Goal: Transaction & Acquisition: Download file/media

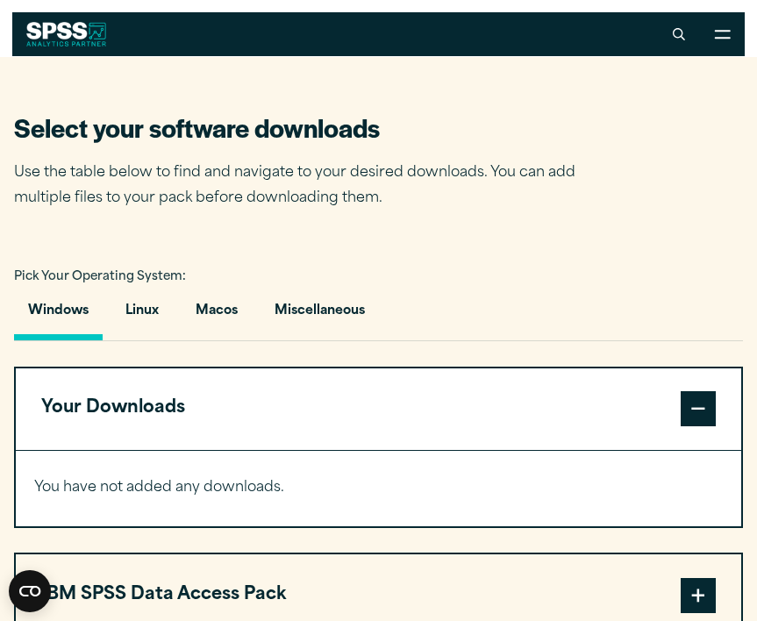
scroll to position [934, 0]
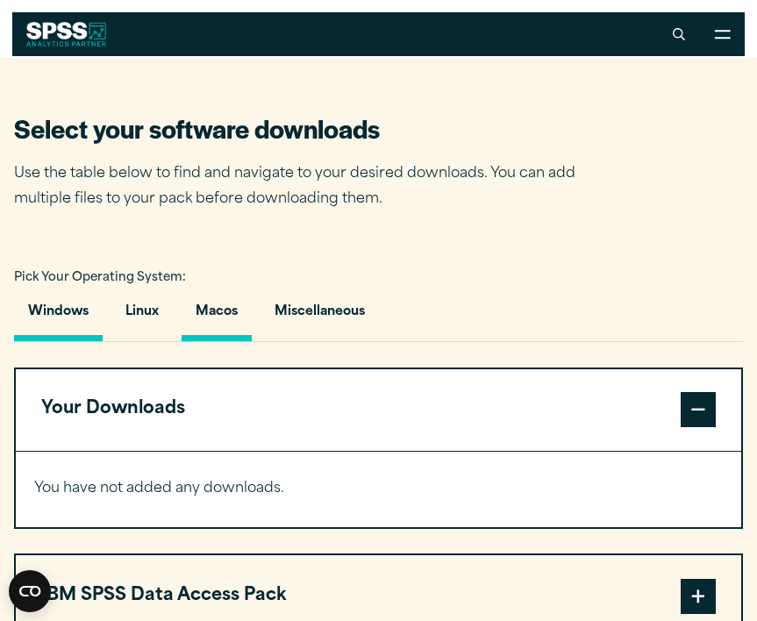
click at [225, 315] on button "Macos" at bounding box center [217, 316] width 70 height 50
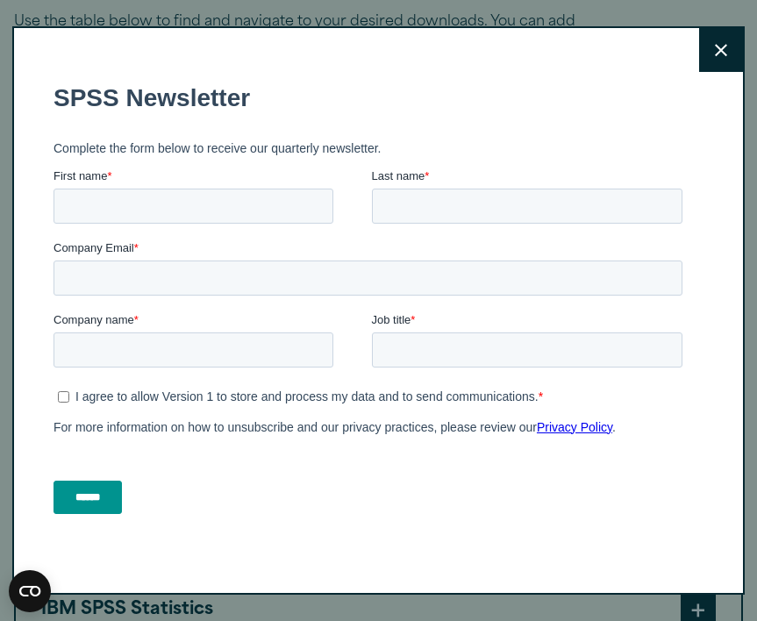
scroll to position [1096, 0]
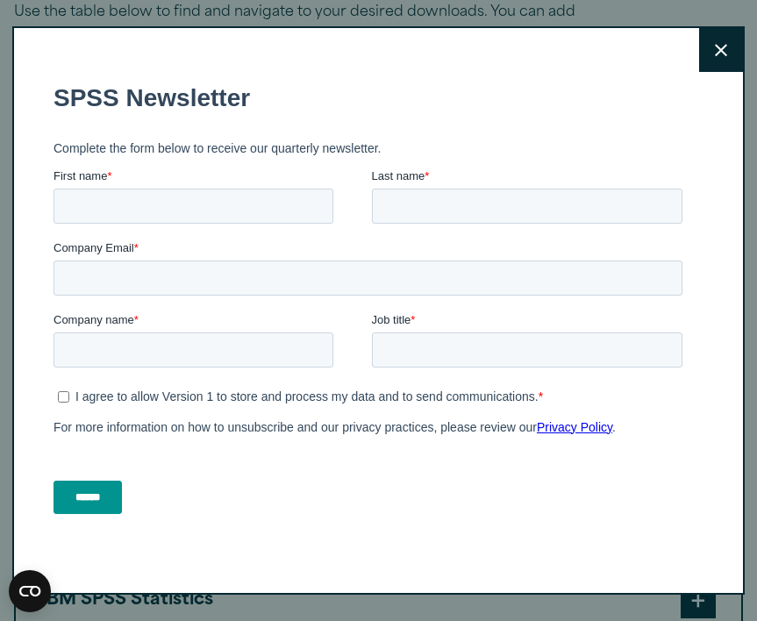
click at [726, 46] on icon at bounding box center [721, 50] width 12 height 13
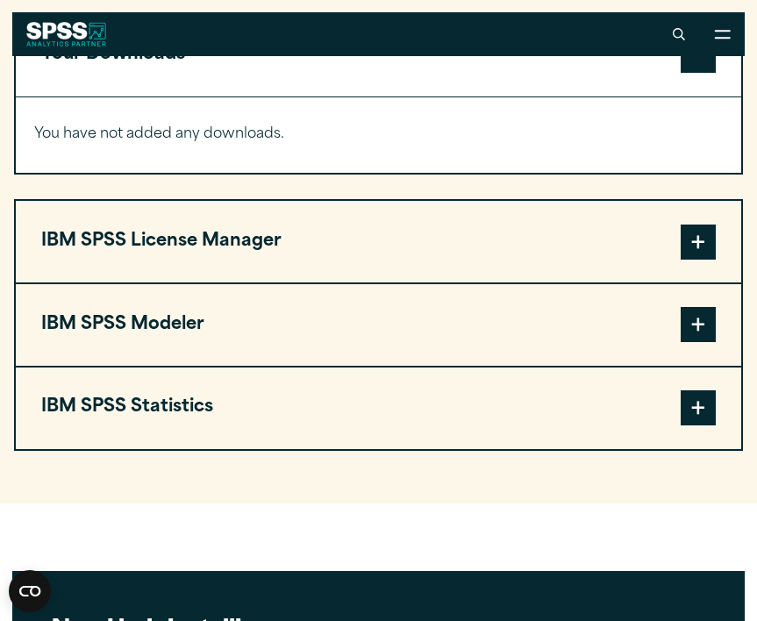
scroll to position [1282, 0]
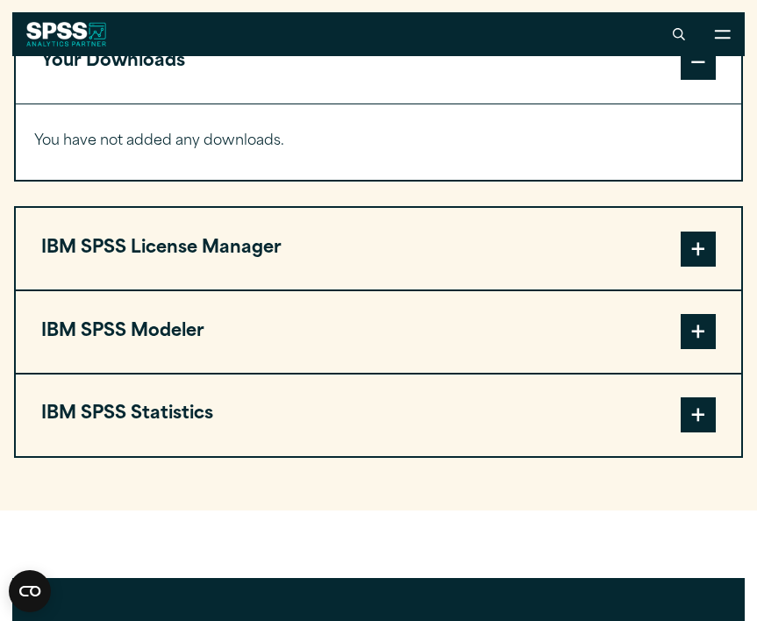
click at [399, 435] on button "IBM SPSS Statistics" at bounding box center [379, 416] width 726 height 82
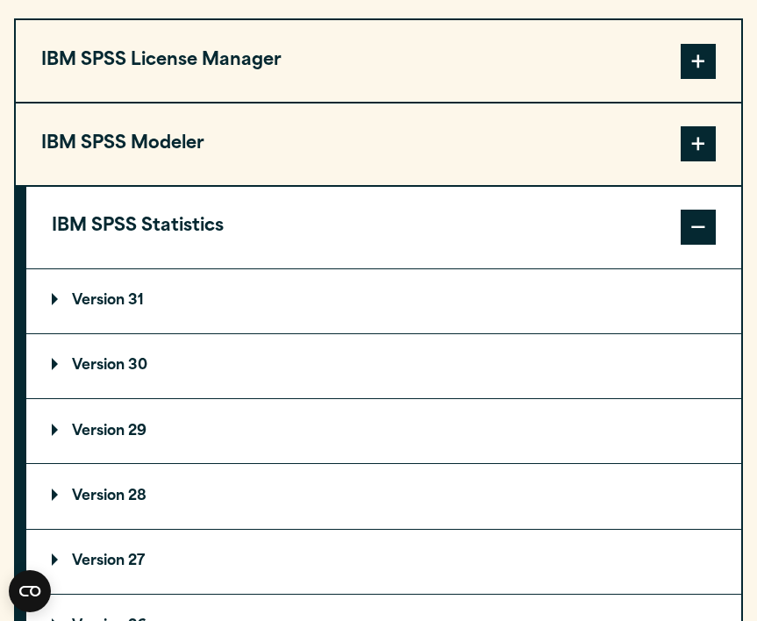
scroll to position [1482, 0]
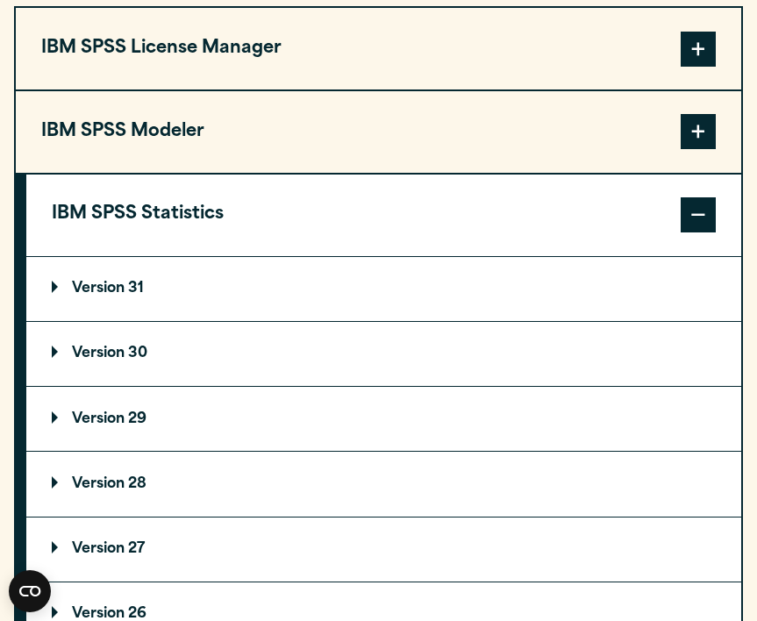
click at [245, 350] on summary "Version 30" at bounding box center [383, 354] width 715 height 64
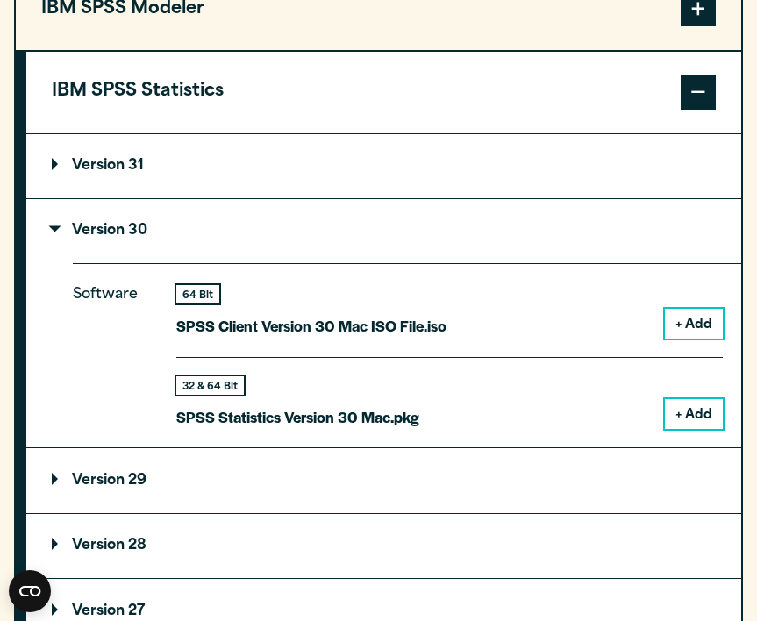
scroll to position [1608, 0]
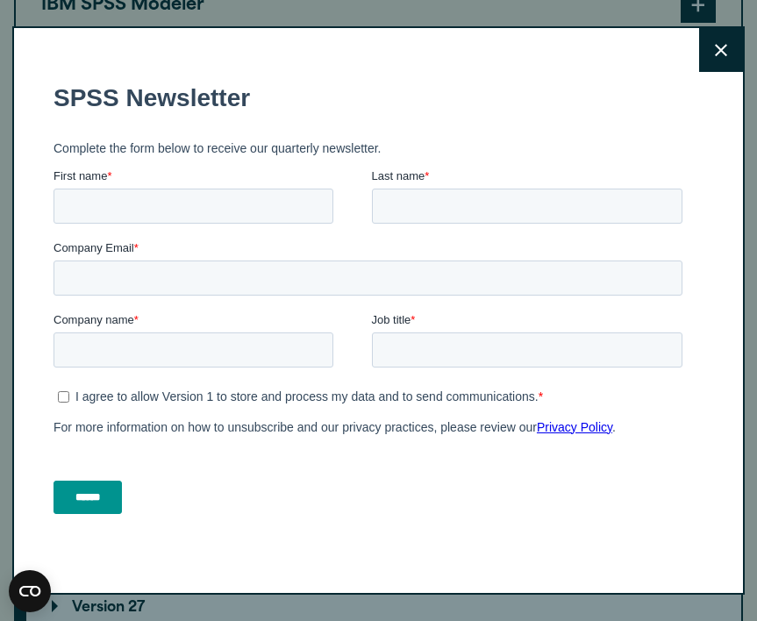
click at [718, 55] on icon at bounding box center [721, 50] width 12 height 13
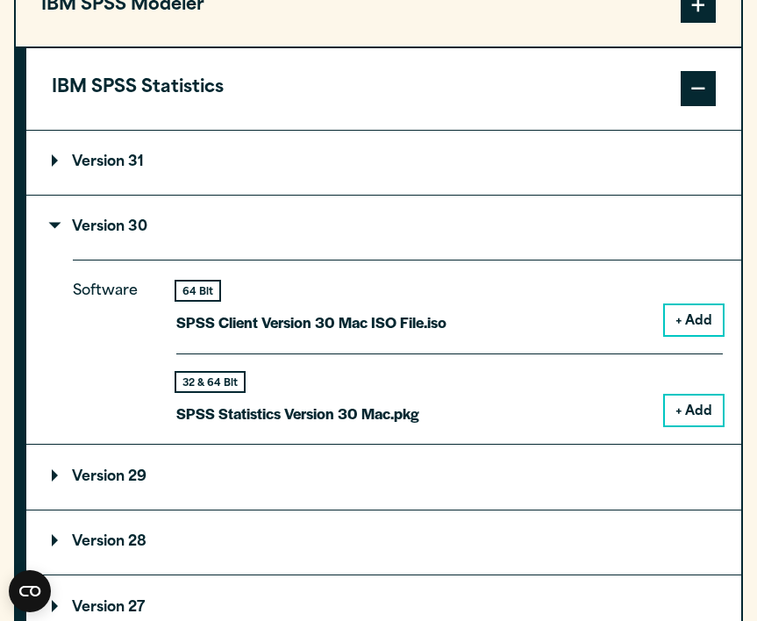
click at [700, 418] on button "+ Add" at bounding box center [694, 411] width 58 height 30
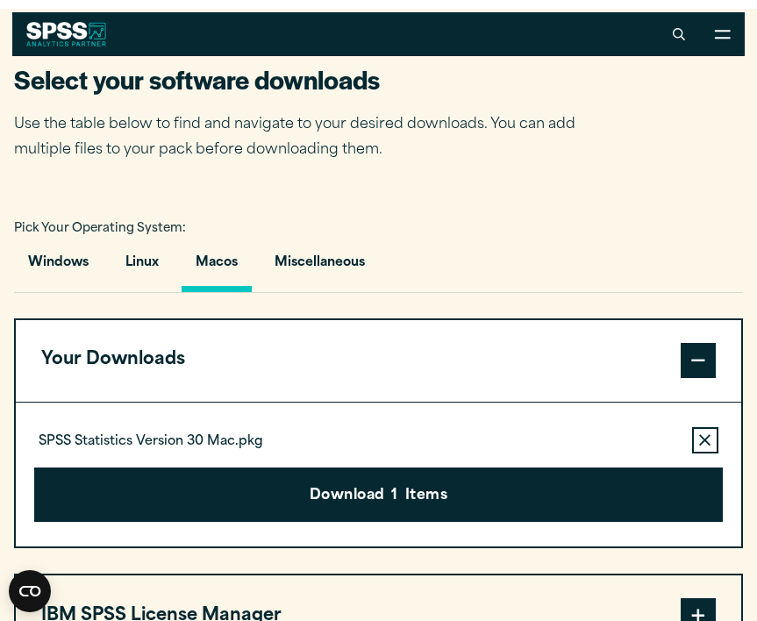
scroll to position [994, 0]
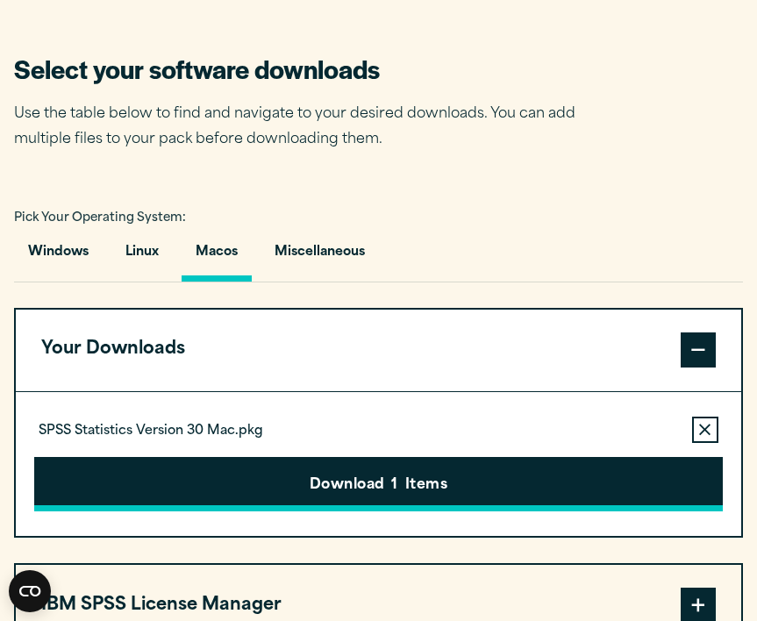
click at [568, 491] on button "Download 1 Items" at bounding box center [378, 484] width 688 height 54
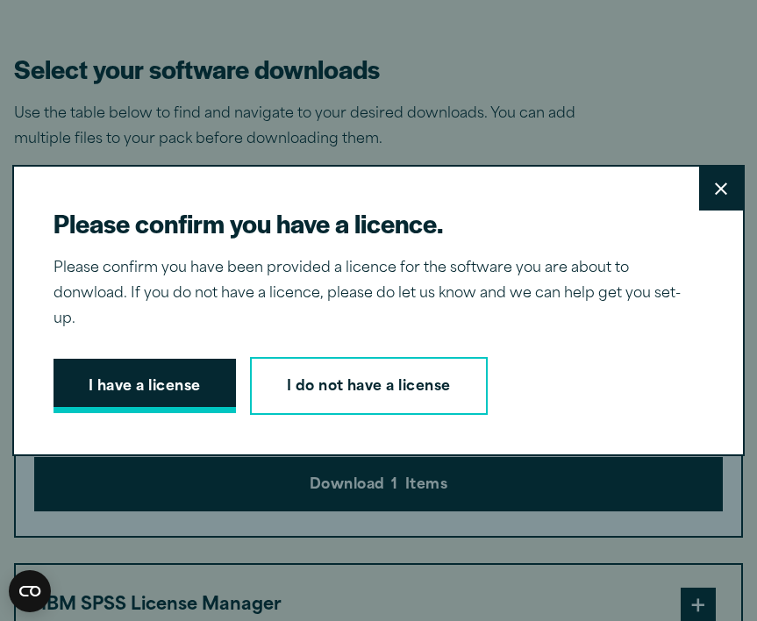
click at [166, 390] on button "I have a license" at bounding box center [145, 386] width 182 height 54
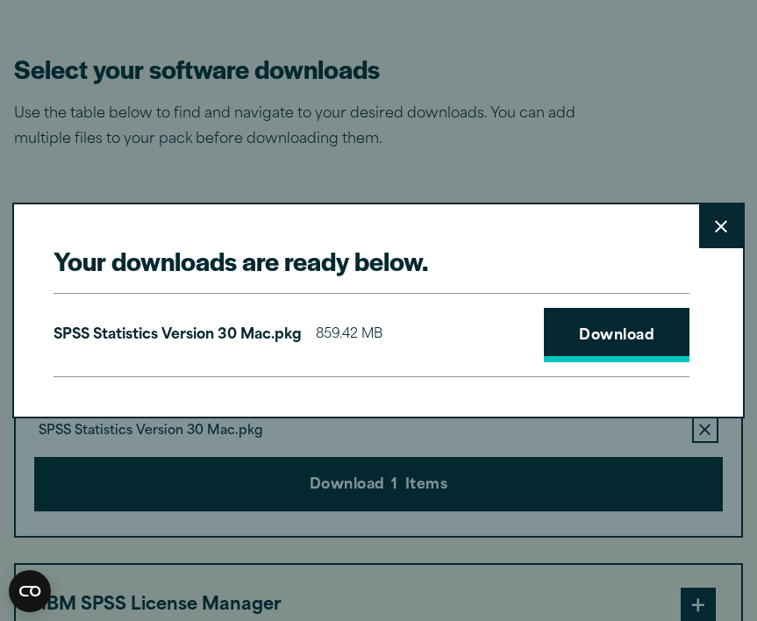
click at [571, 350] on link "Download" at bounding box center [617, 335] width 146 height 54
click at [726, 235] on button "Close" at bounding box center [721, 226] width 44 height 44
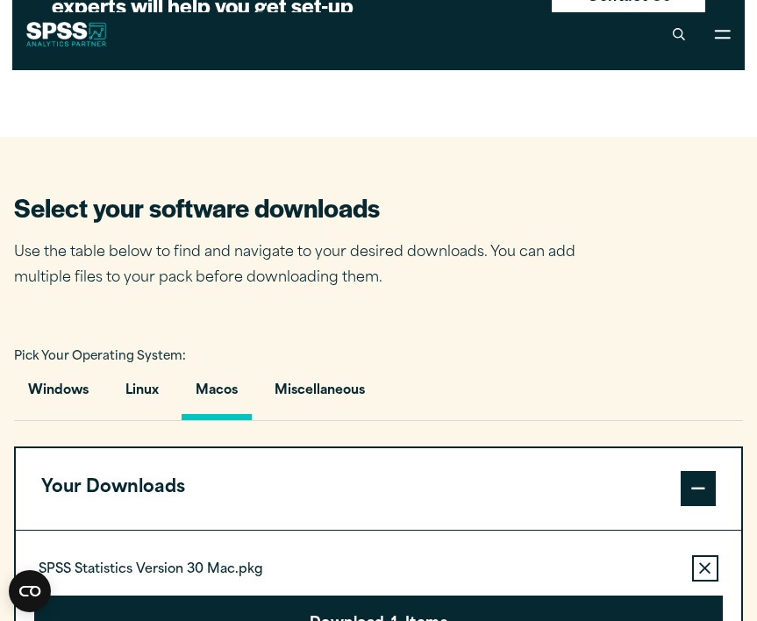
scroll to position [853, 0]
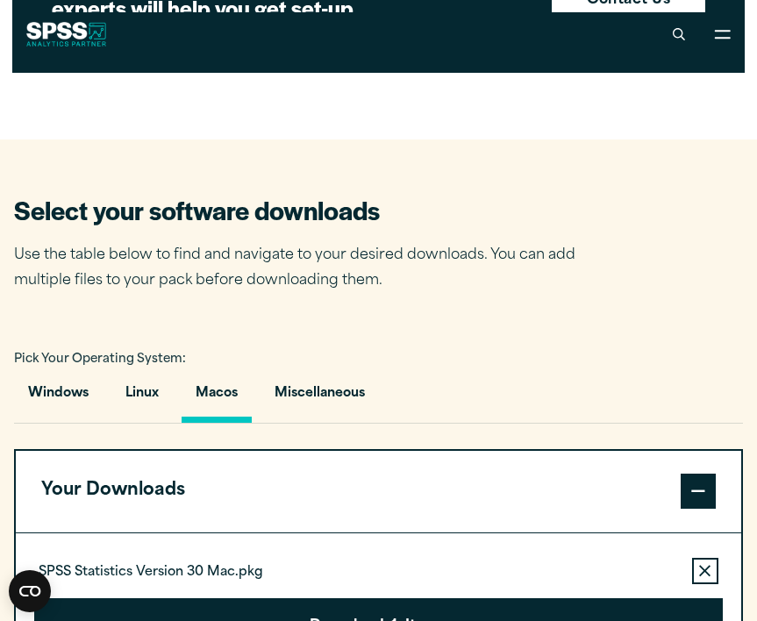
click at [209, 397] on button "Macos" at bounding box center [217, 398] width 70 height 50
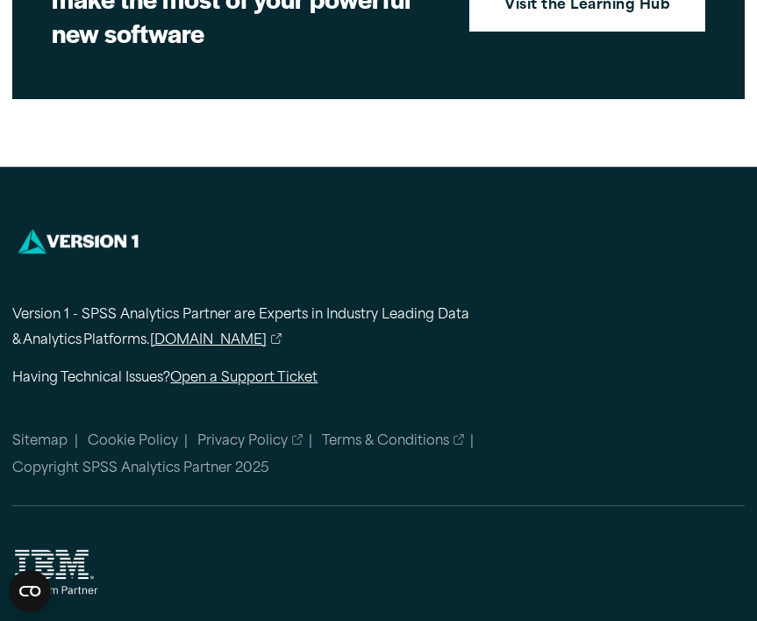
scroll to position [3371, 0]
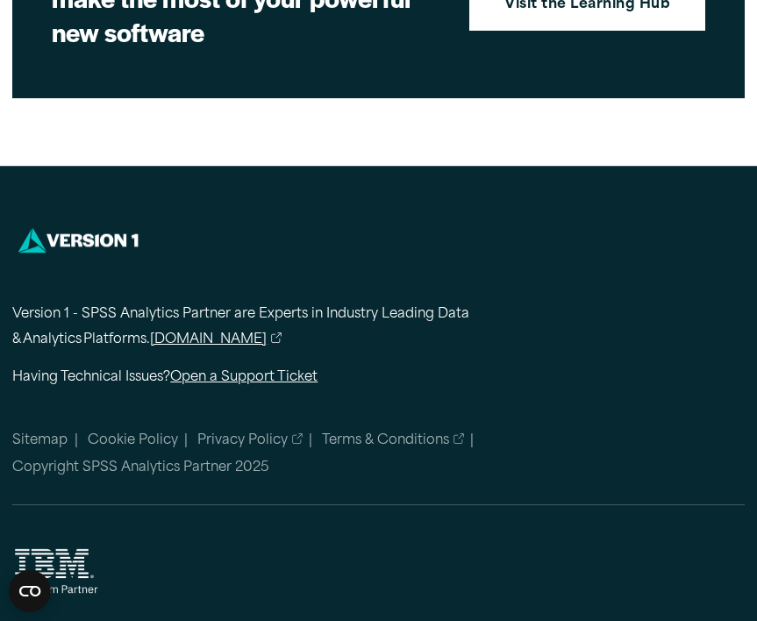
click at [297, 295] on div at bounding box center [275, 284] width 526 height 21
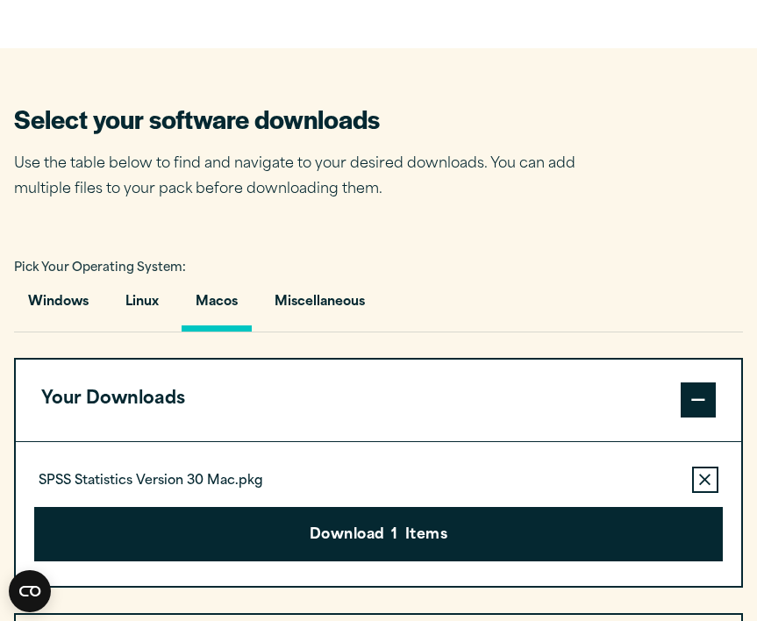
scroll to position [965, 0]
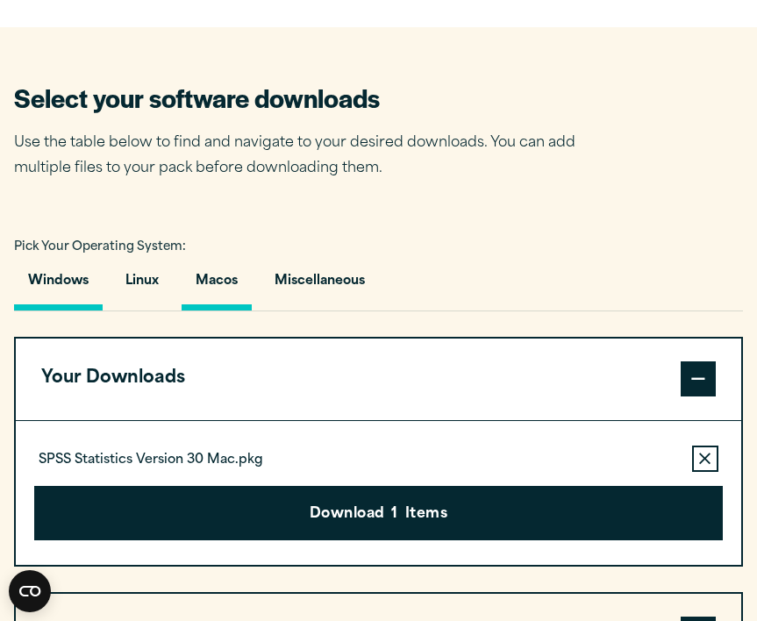
click at [64, 277] on button "Windows" at bounding box center [58, 286] width 89 height 50
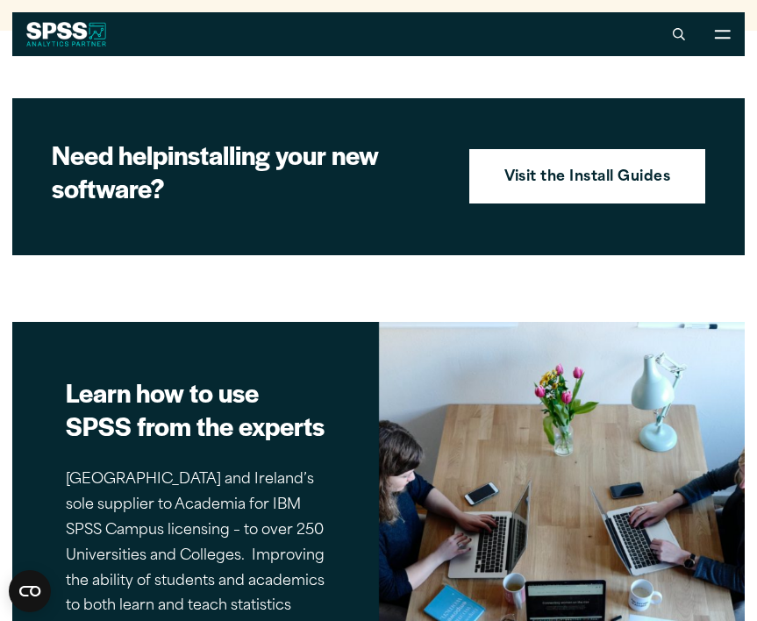
scroll to position [2077, 0]
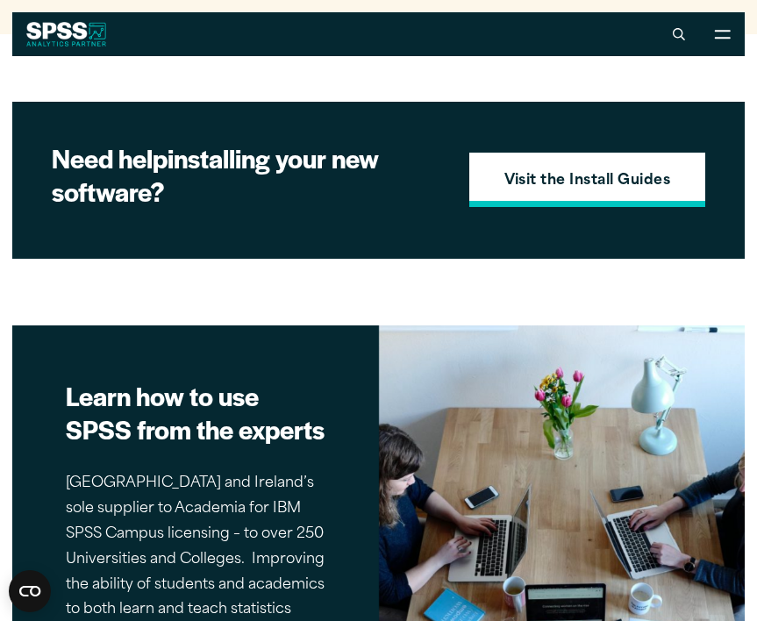
click at [499, 201] on link "Visit the Install Guides" at bounding box center [587, 180] width 237 height 54
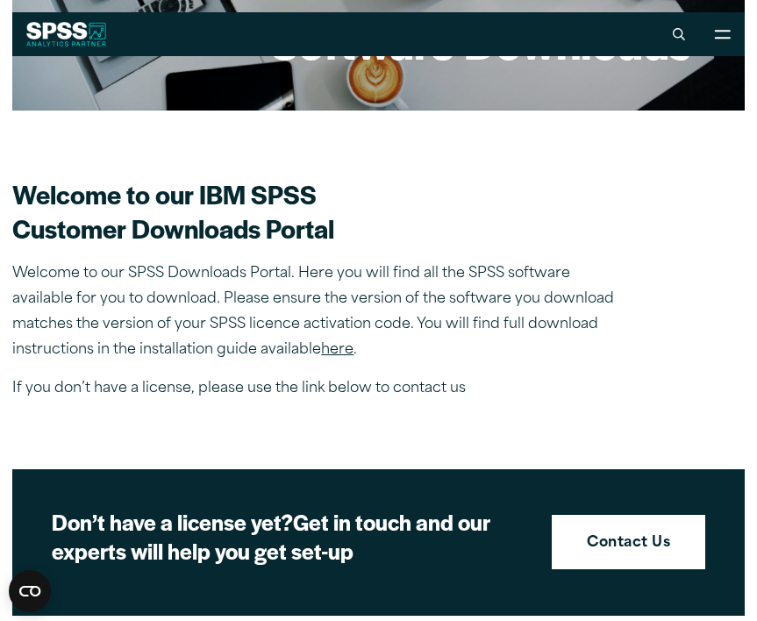
scroll to position [0, 0]
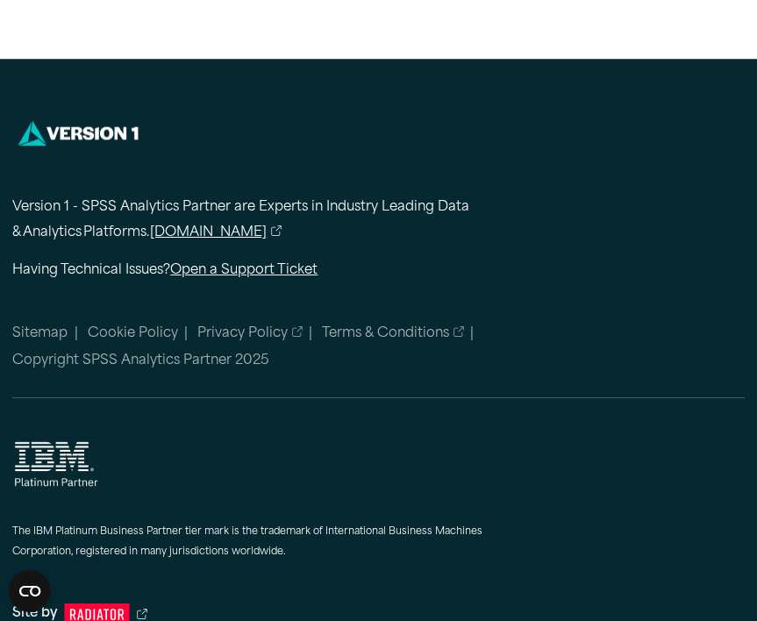
scroll to position [5171, 0]
